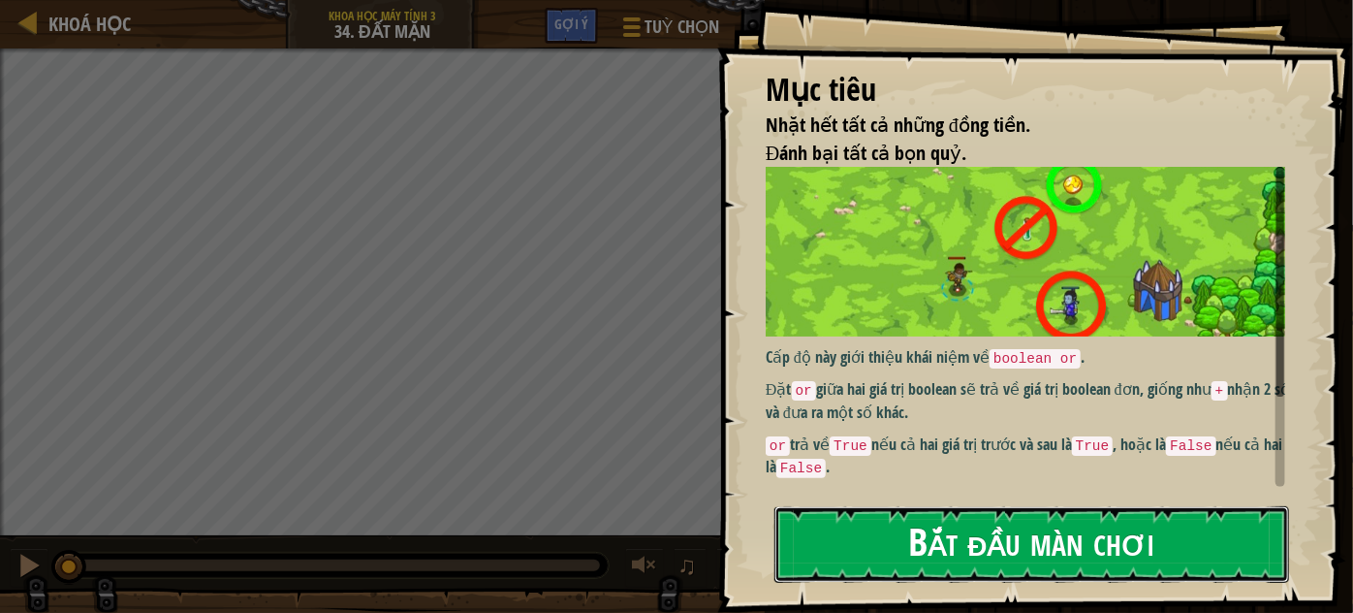
click at [949, 557] on button "Bắt đầu màn chơi" at bounding box center [1031, 544] width 515 height 77
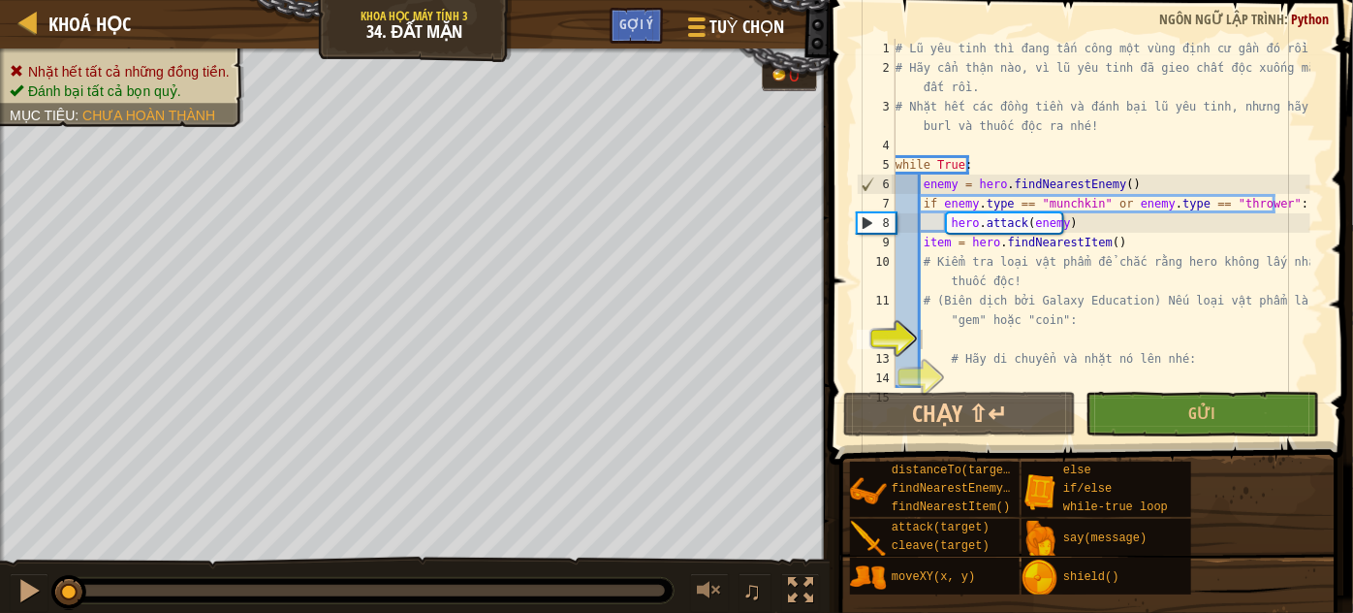
scroll to position [19, 0]
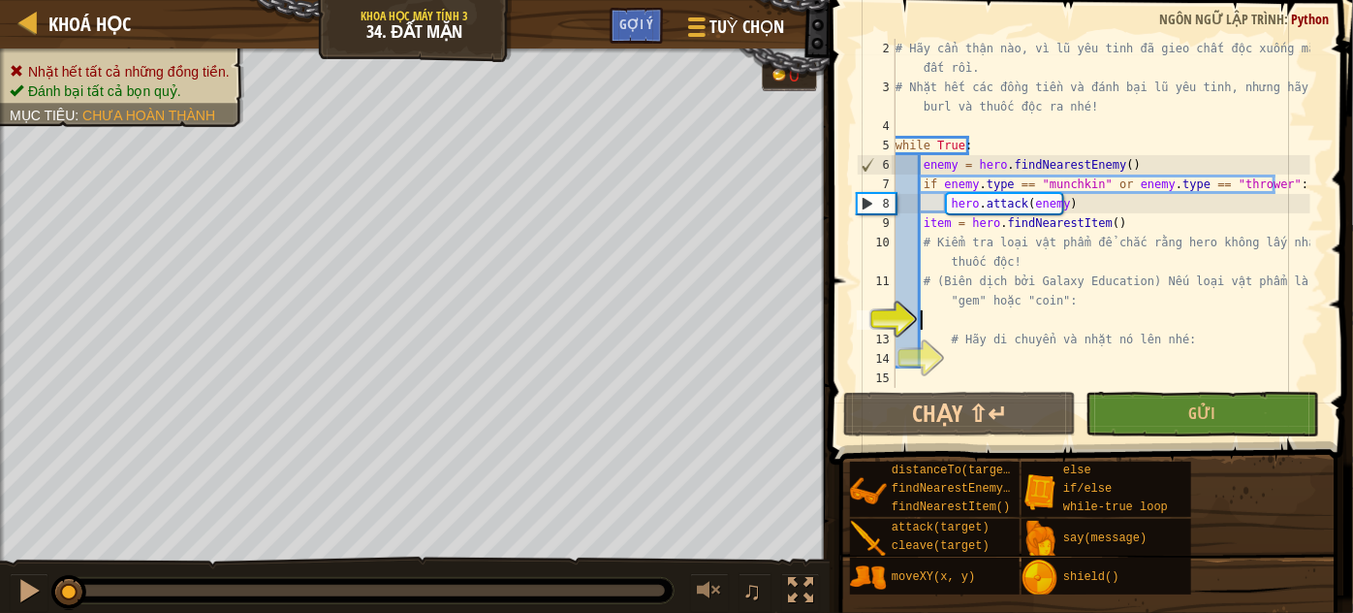
click at [946, 322] on div "# Hãy cẩn thận nào, vì lũ yêu tinh đã gieo chất độc xuống mặt đất rồi. # Nhặt h…" at bounding box center [1101, 242] width 419 height 407
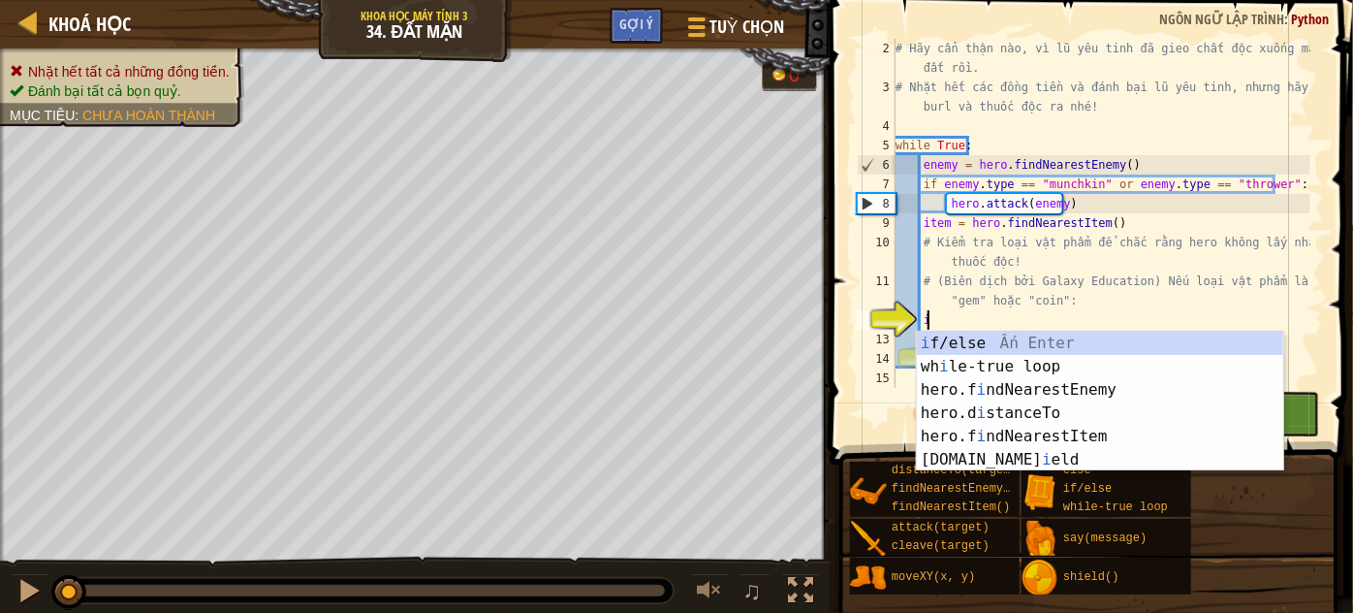
type textarea "i"
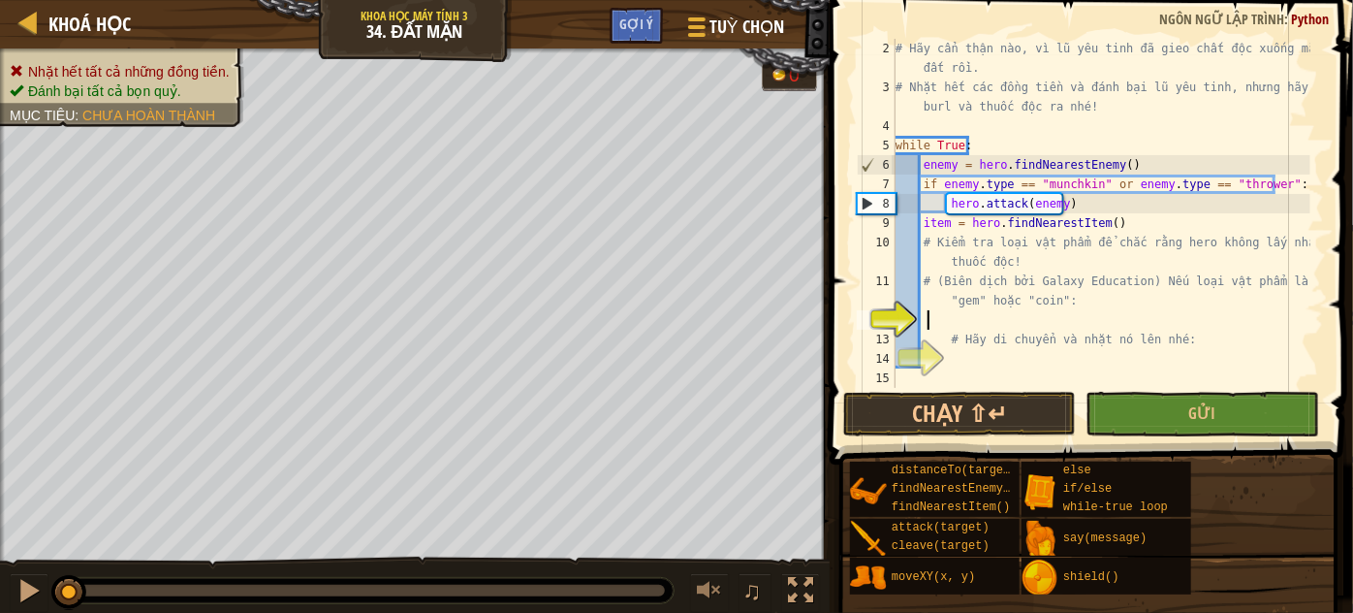
type textarea "ì"
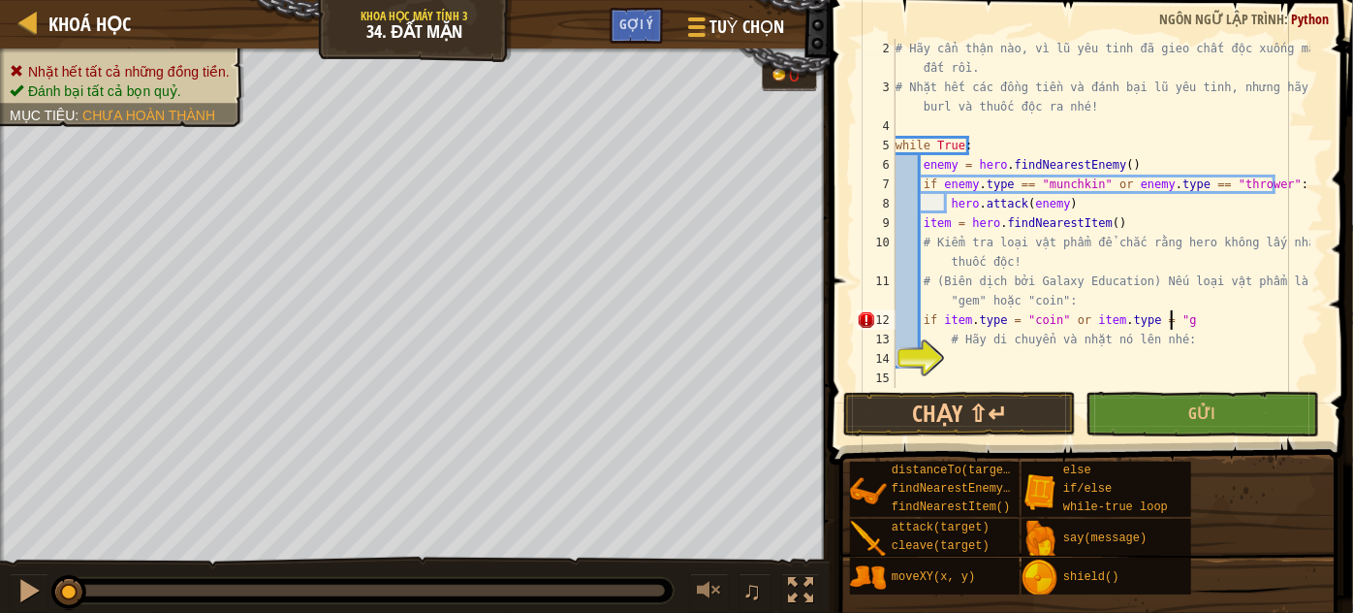
scroll to position [9, 22]
type textarea "if item.type = "coin" or item.type = "gem":"
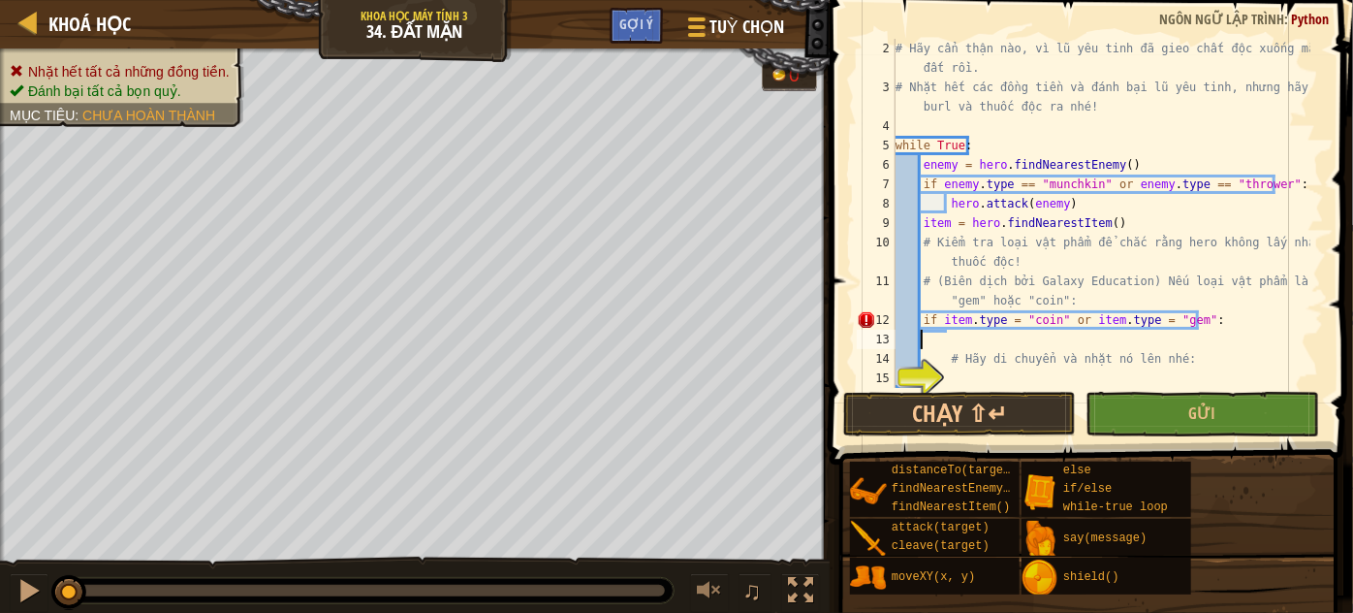
scroll to position [9, 0]
type textarea "if item.type = "coin" or item.type = "gem":"
click at [989, 359] on div "# Hãy cẩn thận nào, vì lũ yêu tinh đã gieo chất độc xuống mặt đất rồi. # Nhặt h…" at bounding box center [1101, 242] width 419 height 407
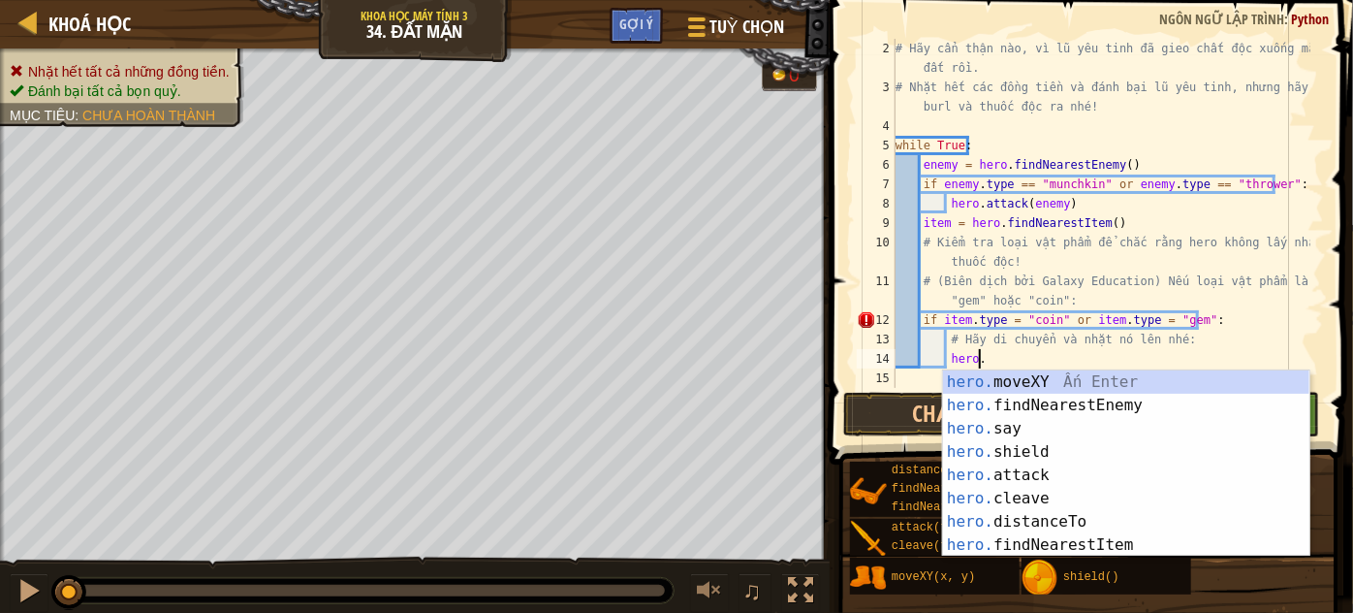
scroll to position [9, 5]
click at [1013, 320] on div "# Hãy cẩn thận nào, vì lũ yêu tinh đã gieo chất độc xuống mặt đất rồi. # Nhặt h…" at bounding box center [1101, 242] width 419 height 407
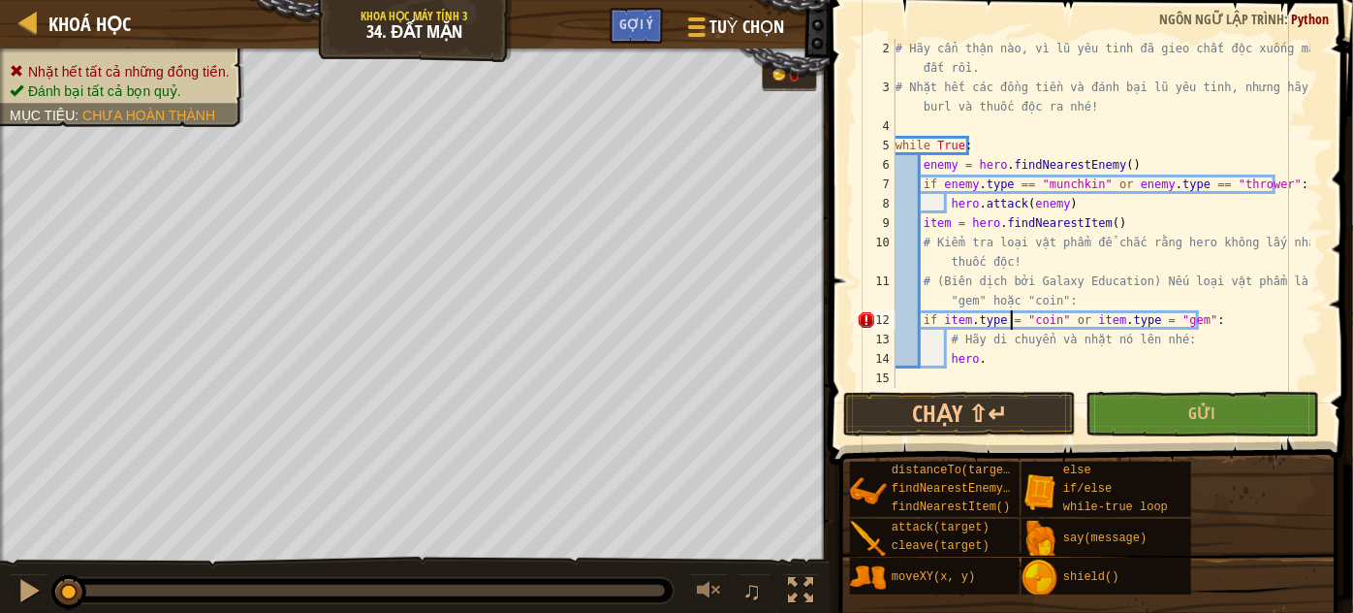
scroll to position [9, 10]
click at [1155, 324] on div "# Hãy cẩn thận nào, vì lũ yêu tinh đã gieo chất độc xuống mặt đất rồi. # Nhặt h…" at bounding box center [1101, 242] width 419 height 407
click at [990, 365] on div "# Hãy cẩn thận nào, vì lũ yêu tinh đã gieo chất độc xuống mặt đất rồi. # Nhặt h…" at bounding box center [1101, 242] width 419 height 407
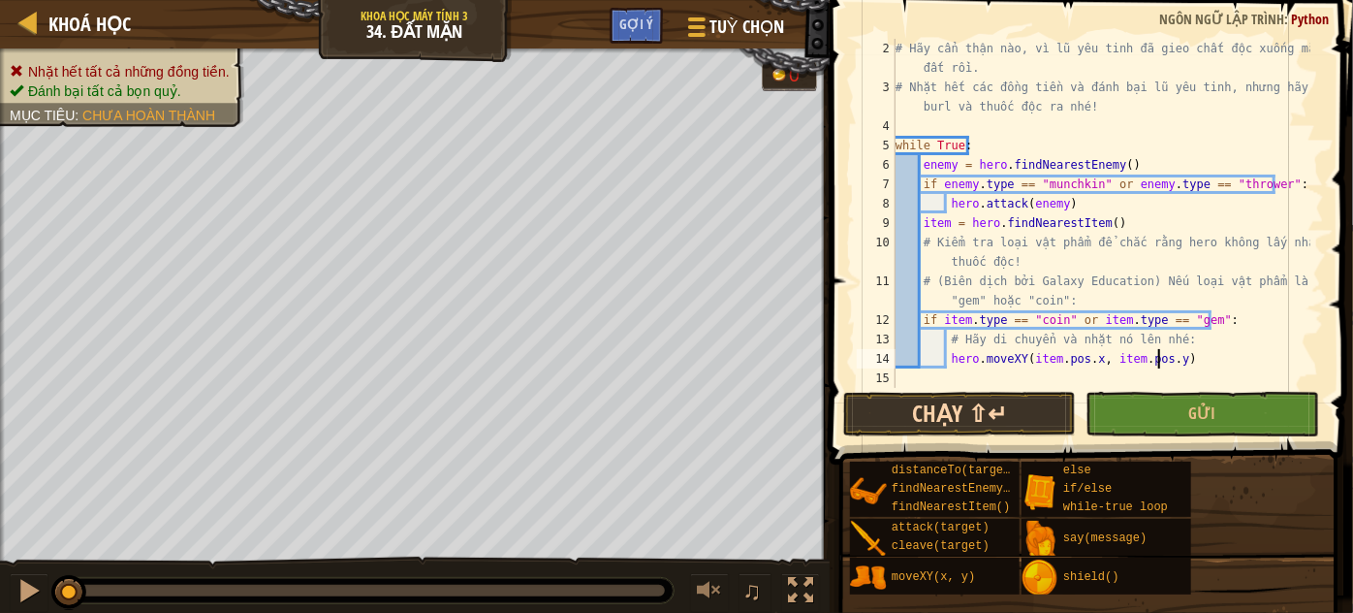
type textarea "hero.moveXY(item.pos.x, item.pos.y)"
click at [904, 413] on button "Chạy ⇧↵" at bounding box center [959, 414] width 233 height 45
